Goal: Find contact information: Find contact information

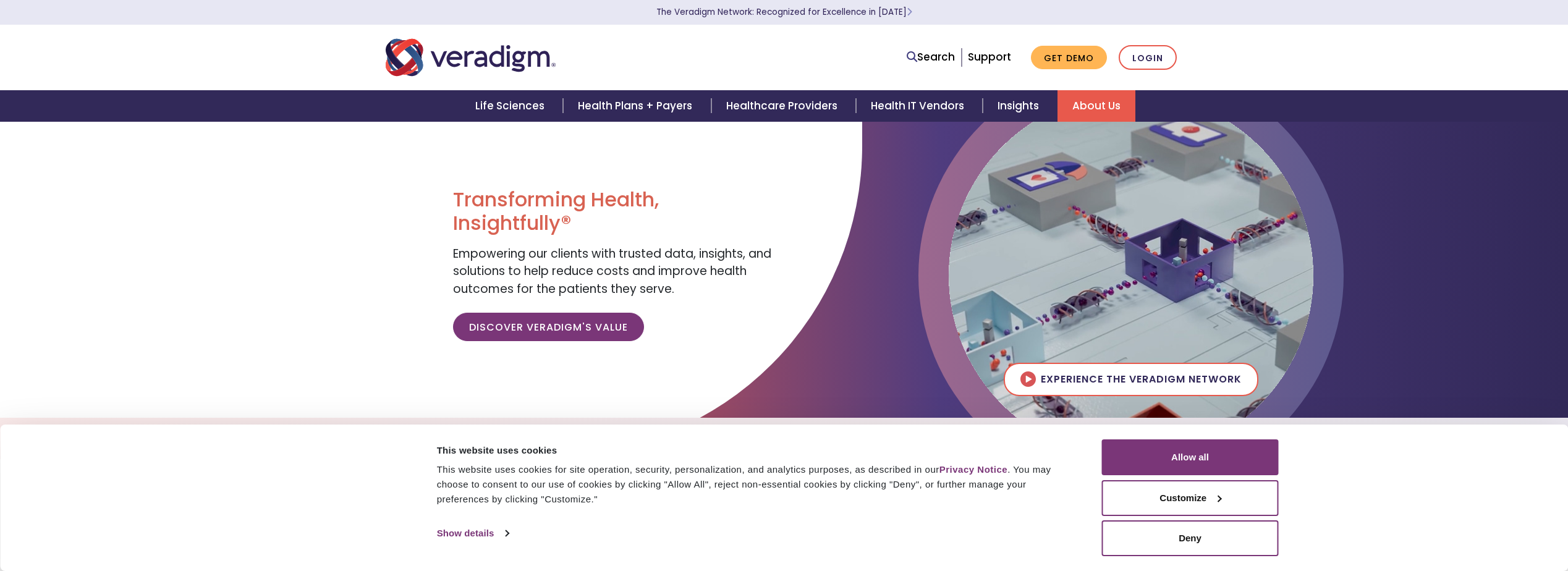
click at [1099, 99] on link "About Us" at bounding box center [1097, 106] width 78 height 32
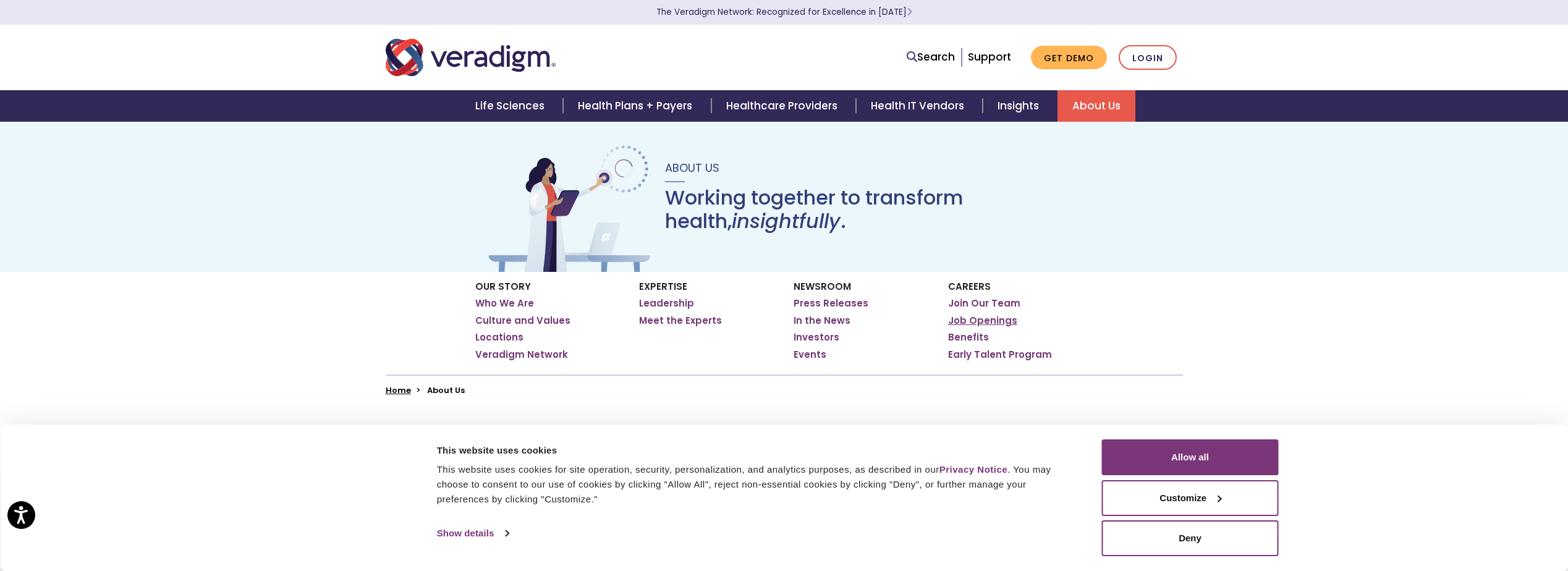
click at [985, 322] on link "Job Openings" at bounding box center [982, 321] width 69 height 12
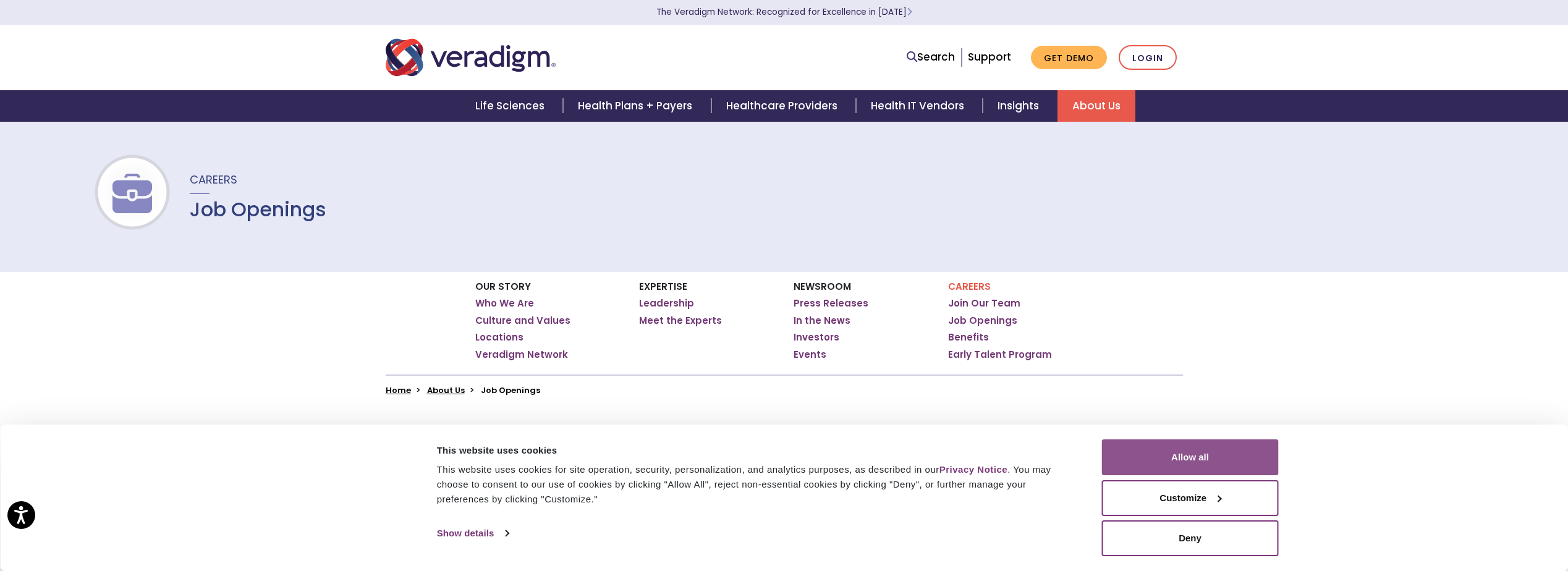
click at [1169, 468] on button "Allow all" at bounding box center [1191, 458] width 177 height 36
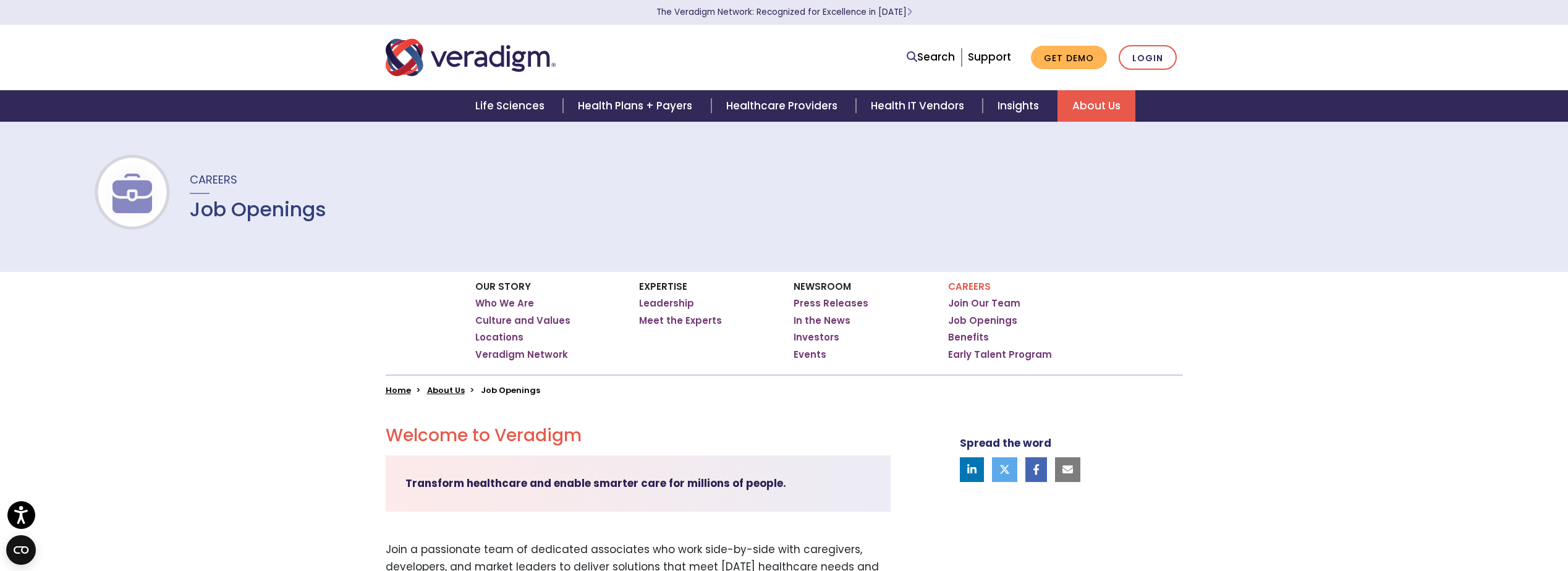
click at [1102, 113] on link "About Us" at bounding box center [1097, 106] width 78 height 32
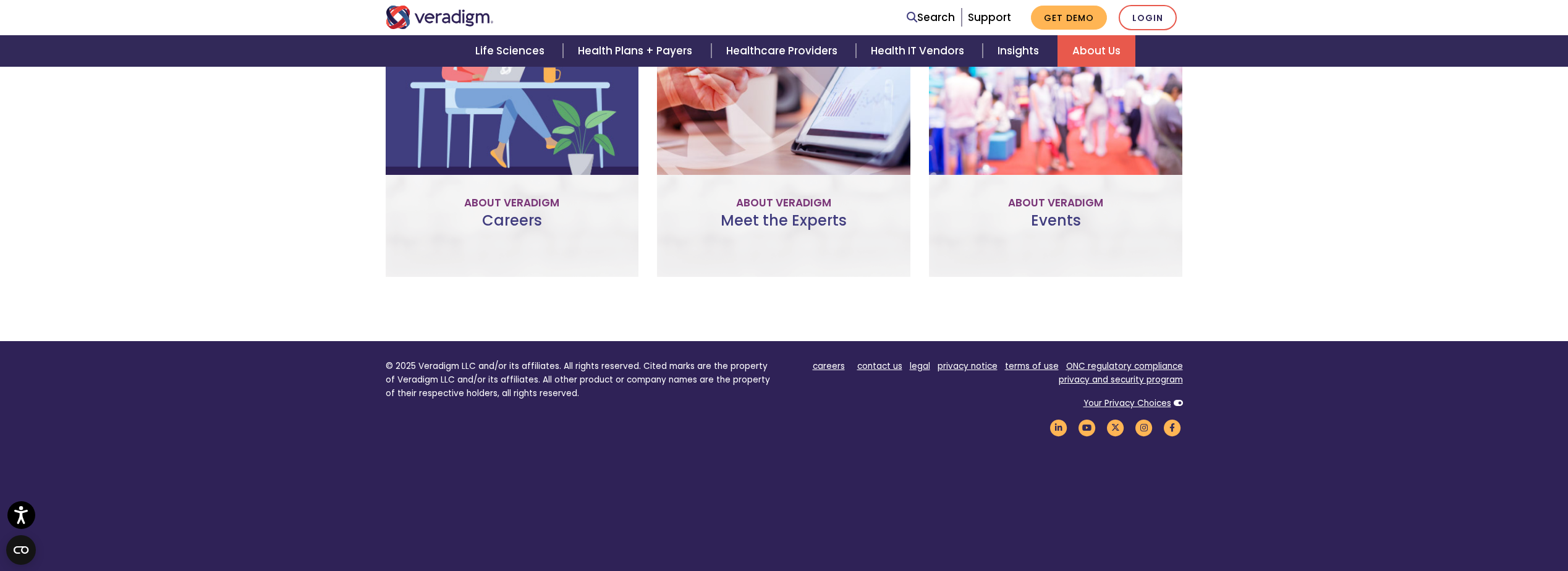
scroll to position [939, 0]
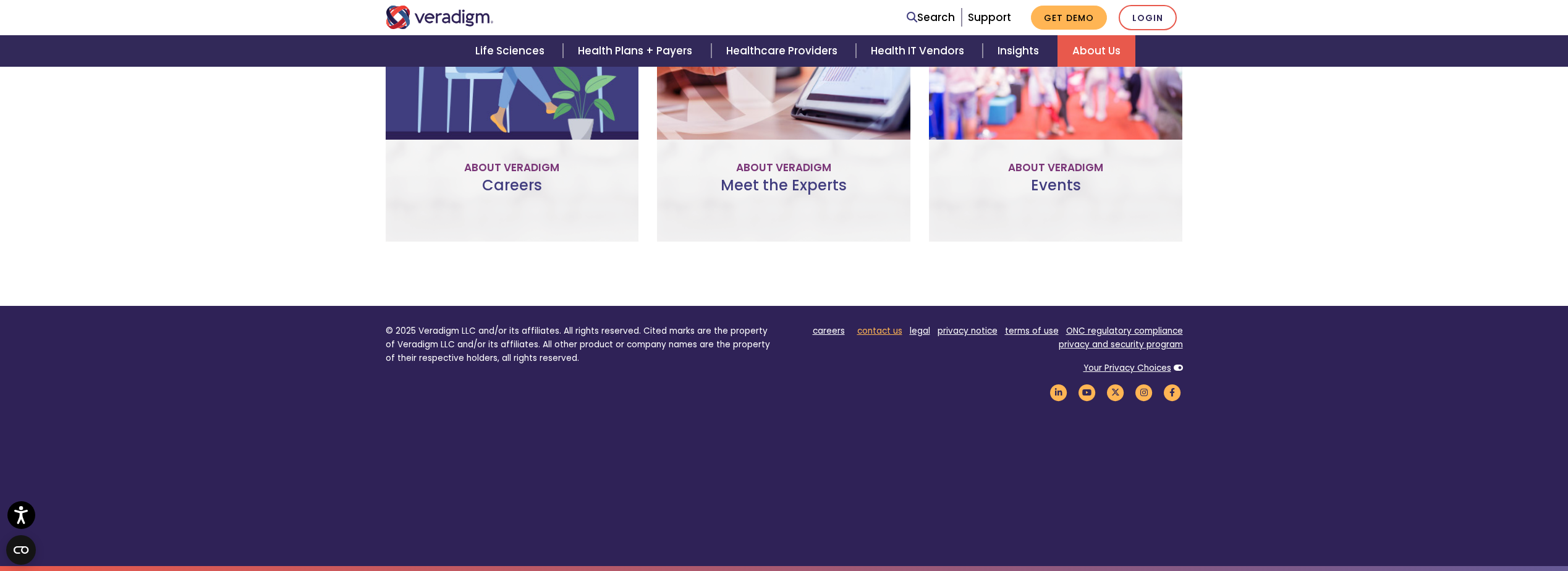
click at [875, 327] on link "contact us" at bounding box center [880, 331] width 45 height 12
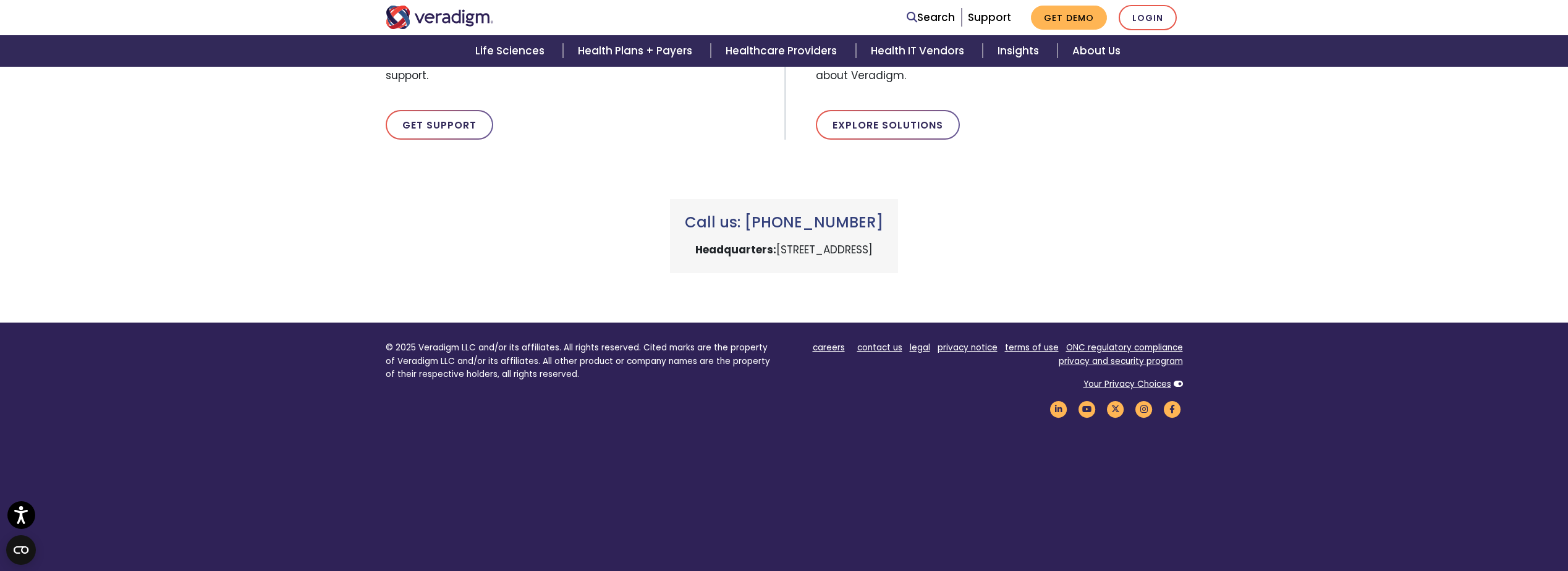
scroll to position [498, 0]
